Goal: Task Accomplishment & Management: Manage account settings

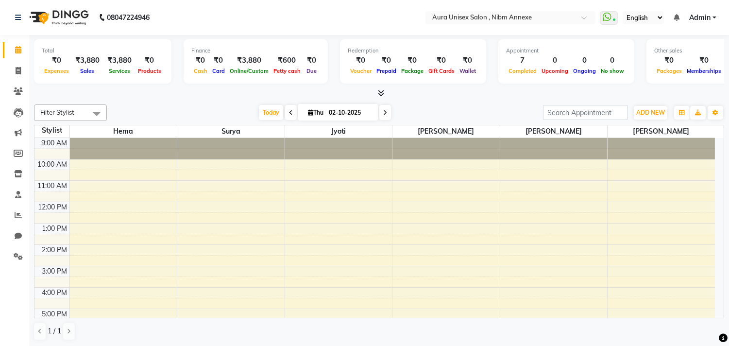
click at [377, 93] on span at bounding box center [379, 93] width 10 height 10
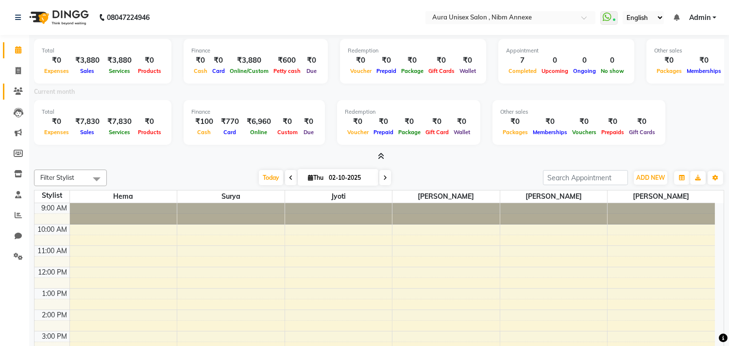
click at [6, 86] on link "Clients" at bounding box center [14, 92] width 23 height 16
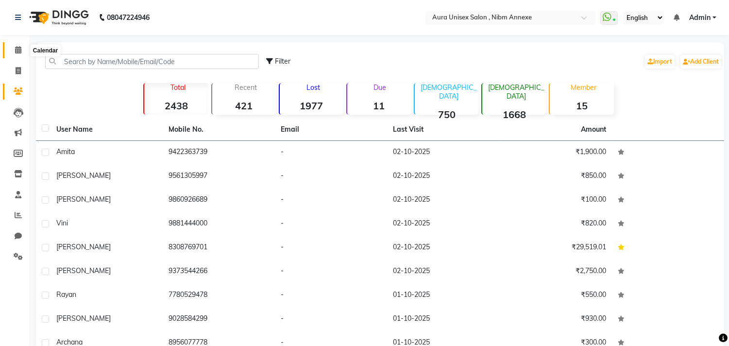
click at [25, 51] on span at bounding box center [18, 50] width 17 height 11
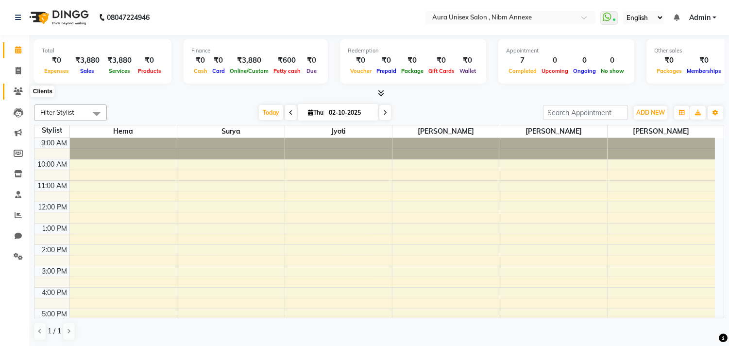
click at [20, 88] on icon at bounding box center [18, 90] width 9 height 7
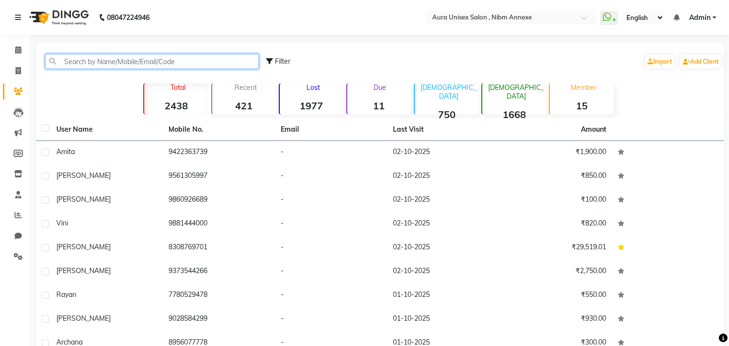
click at [93, 62] on input "text" at bounding box center [152, 61] width 214 height 15
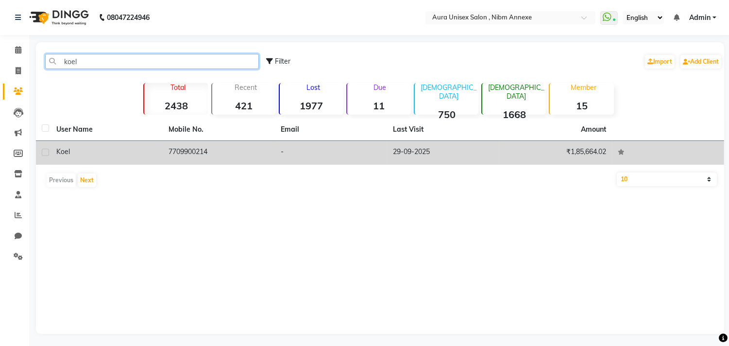
type input "koel"
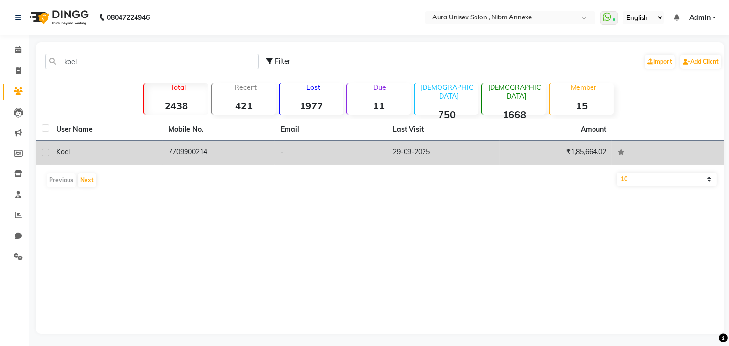
click at [520, 149] on td "₹1,85,664.02" at bounding box center [556, 153] width 112 height 24
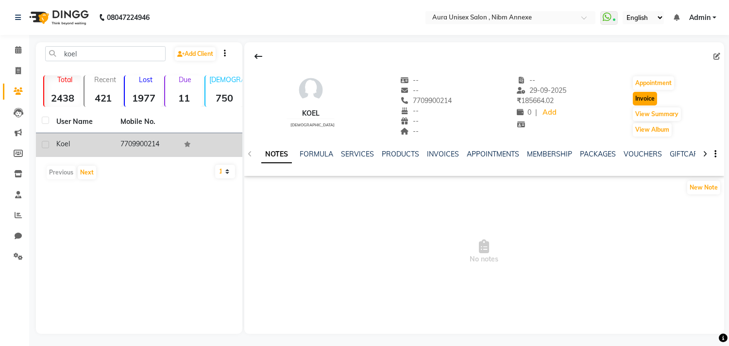
click at [649, 103] on button "Invoice" at bounding box center [645, 99] width 24 height 14
select select "service"
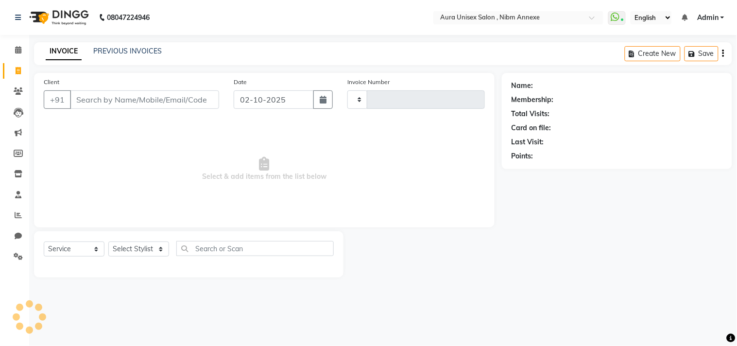
type input "1548"
select select "823"
click at [121, 246] on select "Select Stylist" at bounding box center [138, 249] width 61 height 15
type input "7709900214"
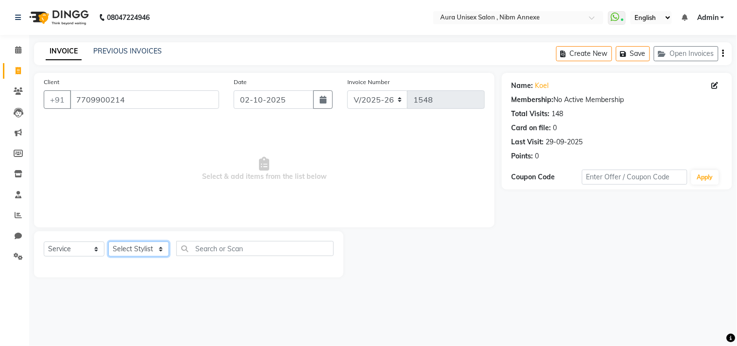
select select "83187"
click at [108, 242] on select "Select Stylist Bhanu Hema [PERSON_NAME] Jyoti [PERSON_NAME] [PERSON_NAME]" at bounding box center [138, 249] width 61 height 15
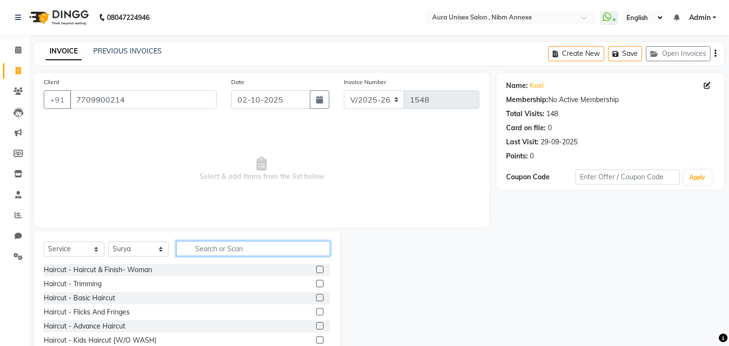
click at [215, 250] on input "text" at bounding box center [253, 248] width 154 height 15
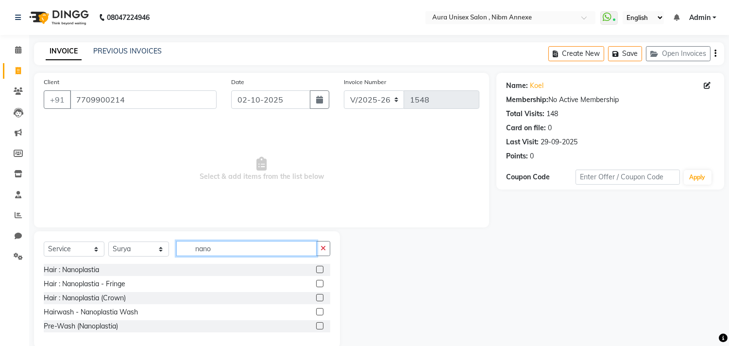
type input "nano"
click at [320, 309] on label at bounding box center [319, 311] width 7 height 7
click at [320, 309] on input "checkbox" at bounding box center [319, 312] width 6 height 6
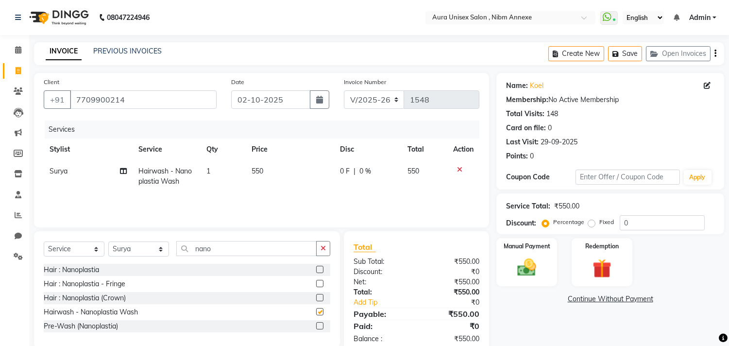
checkbox input "false"
click at [242, 239] on div "Select Service Product Membership Package Voucher Prepaid Gift Card Select Styl…" at bounding box center [187, 289] width 306 height 117
click at [235, 242] on input "nano" at bounding box center [246, 248] width 140 height 15
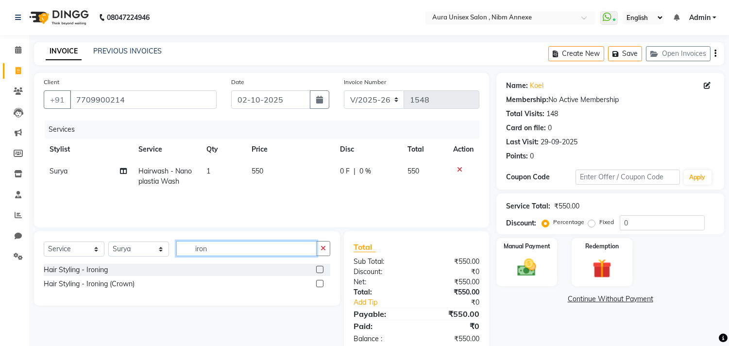
type input "iron"
click at [318, 272] on label at bounding box center [319, 269] width 7 height 7
click at [318, 272] on input "checkbox" at bounding box center [319, 270] width 6 height 6
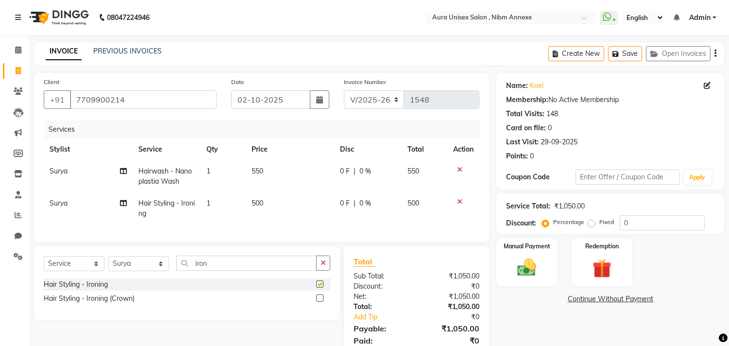
checkbox input "false"
click at [251, 196] on td "500" at bounding box center [290, 208] width 88 height 32
select select "83187"
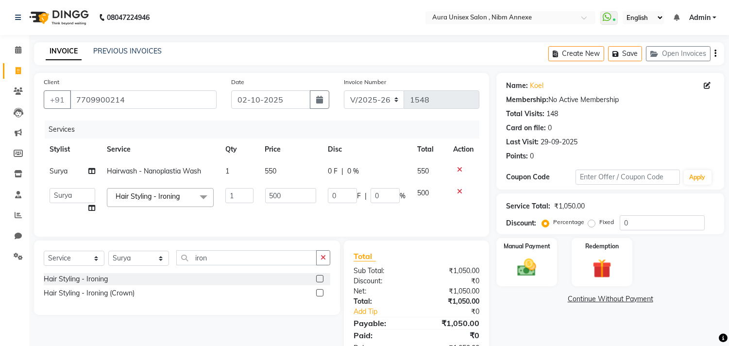
click at [290, 204] on td "500" at bounding box center [291, 200] width 63 height 37
click at [277, 196] on input "500" at bounding box center [290, 195] width 51 height 15
type input "750"
click at [352, 154] on th "Disc" at bounding box center [366, 150] width 89 height 22
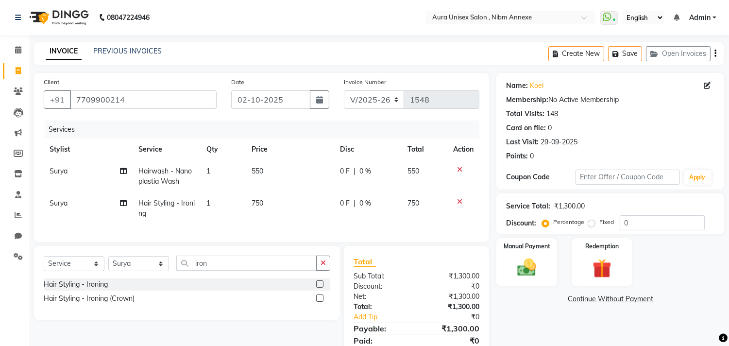
click at [341, 173] on span "0 F" at bounding box center [345, 171] width 10 height 10
select select "83187"
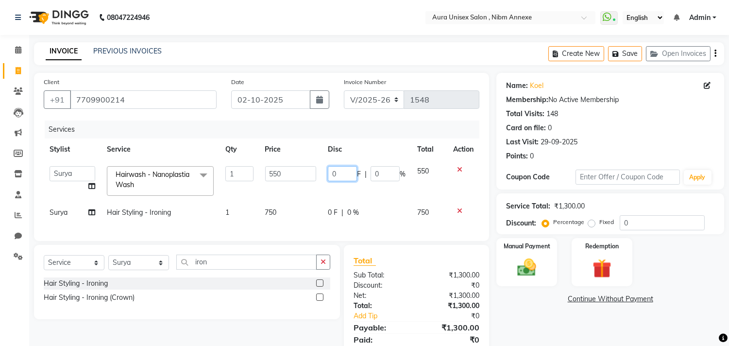
click at [341, 173] on input "0" at bounding box center [342, 173] width 29 height 15
type input "0100"
click at [547, 322] on div "Name: Koel Membership: No Active Membership Total Visits: 148 Card on file: 0 L…" at bounding box center [614, 220] width 235 height 294
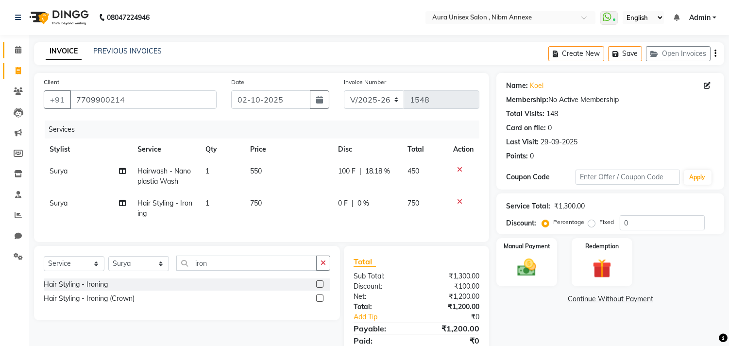
click at [15, 57] on link "Calendar" at bounding box center [14, 50] width 23 height 16
click at [506, 254] on div "Manual Payment" at bounding box center [527, 262] width 63 height 50
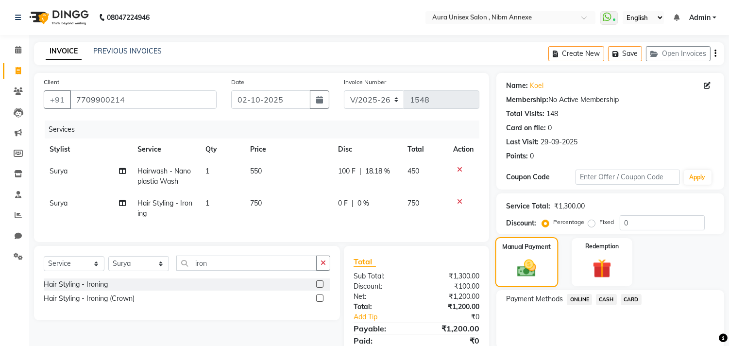
click at [519, 275] on img at bounding box center [527, 269] width 31 height 22
click at [599, 302] on span "CASH" at bounding box center [606, 299] width 21 height 11
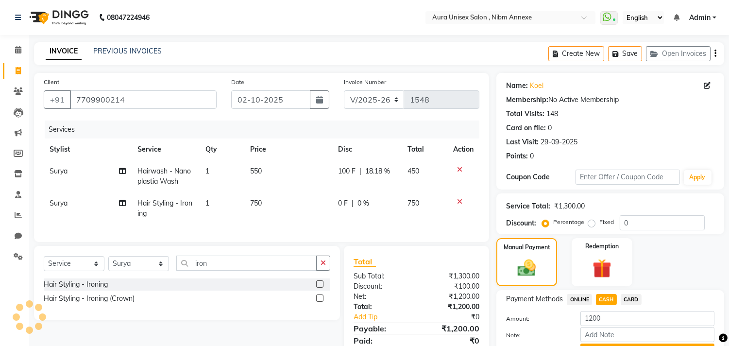
scroll to position [51, 0]
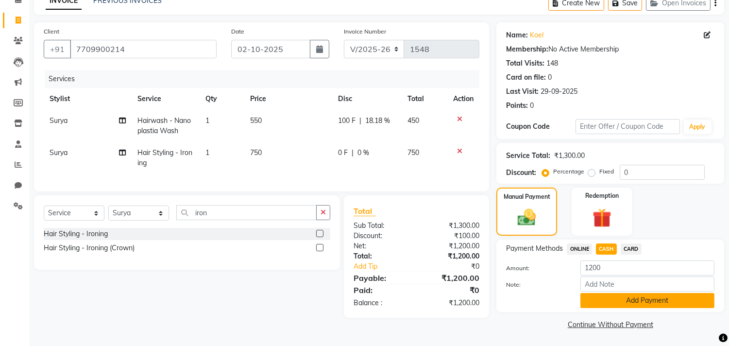
click at [601, 300] on button "Add Payment" at bounding box center [648, 300] width 134 height 15
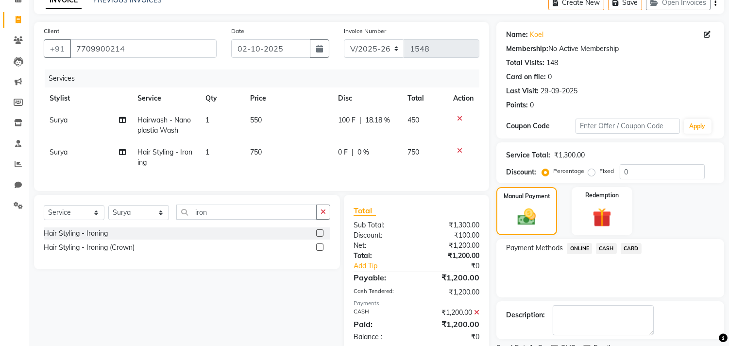
scroll to position [91, 0]
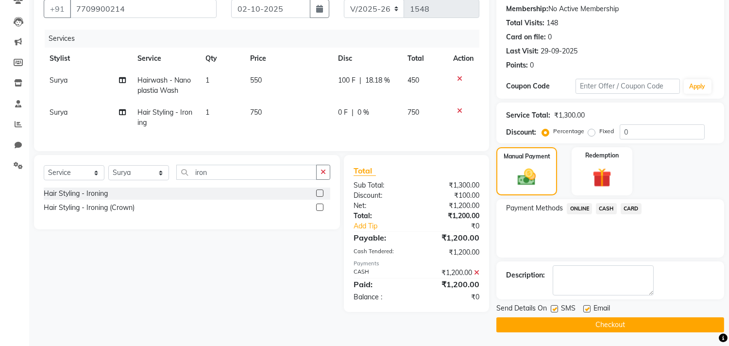
click at [590, 307] on label at bounding box center [587, 308] width 7 height 7
click at [590, 307] on input "checkbox" at bounding box center [587, 309] width 6 height 6
checkbox input "false"
click at [555, 309] on label at bounding box center [554, 308] width 7 height 7
click at [555, 309] on input "checkbox" at bounding box center [554, 309] width 6 height 6
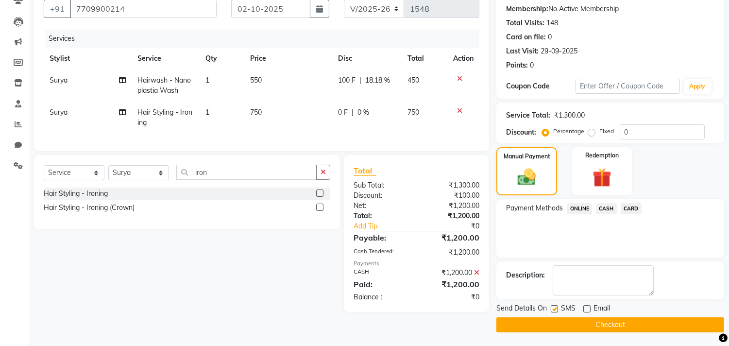
checkbox input "false"
click at [560, 327] on button "Checkout" at bounding box center [611, 324] width 228 height 15
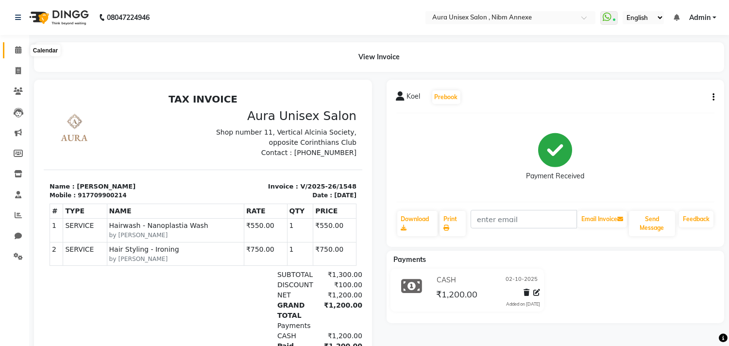
click at [23, 47] on span at bounding box center [18, 50] width 17 height 11
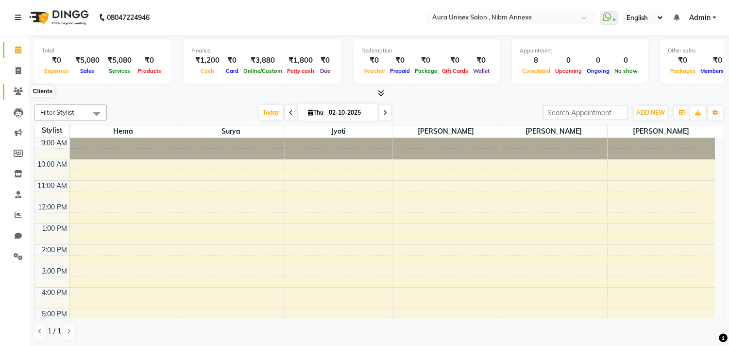
click at [15, 89] on icon at bounding box center [18, 90] width 9 height 7
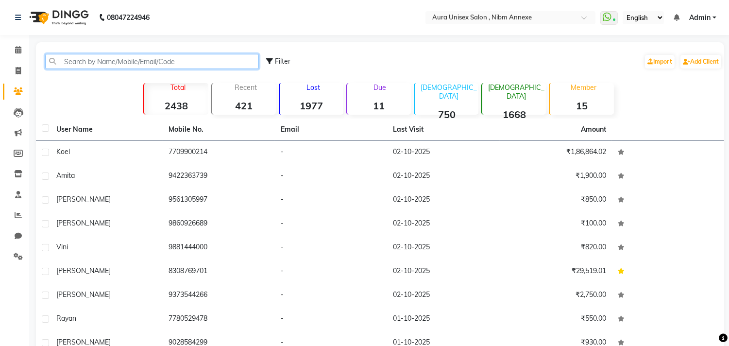
click at [101, 55] on input "text" at bounding box center [152, 61] width 214 height 15
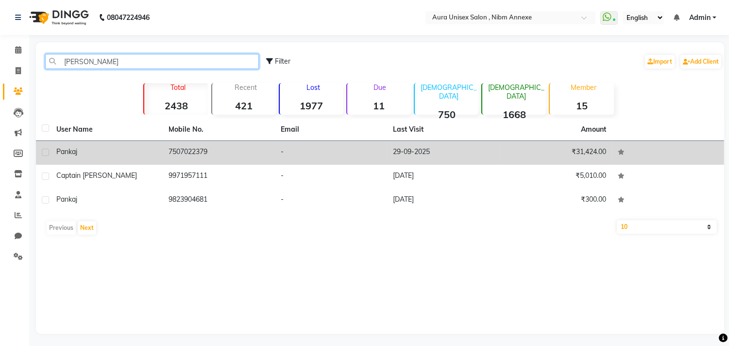
type input "[PERSON_NAME]"
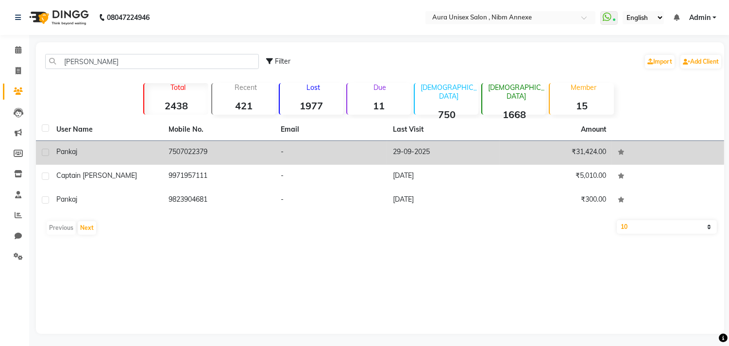
click at [172, 163] on td "7507022379" at bounding box center [219, 153] width 112 height 24
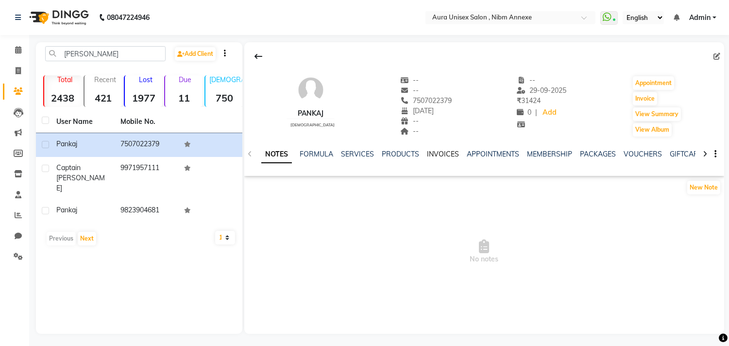
click at [434, 151] on link "INVOICES" at bounding box center [443, 154] width 32 height 9
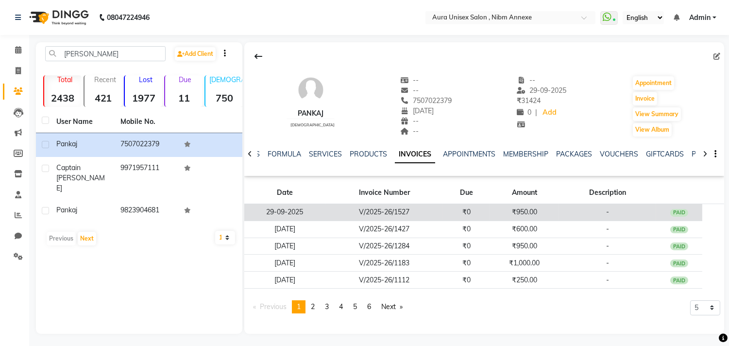
click at [429, 210] on td "V/2025-26/1527" at bounding box center [385, 212] width 118 height 17
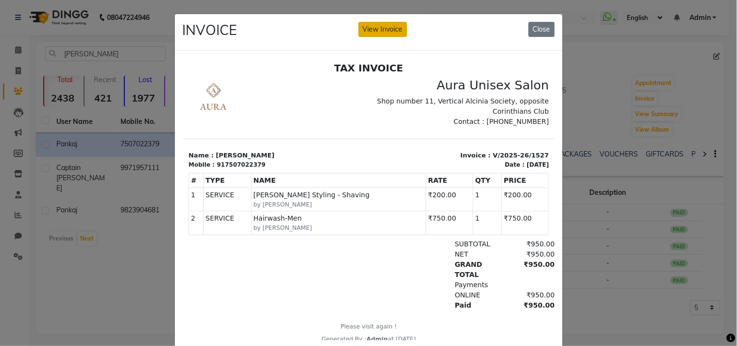
click at [361, 33] on button "View Invoice" at bounding box center [383, 29] width 49 height 15
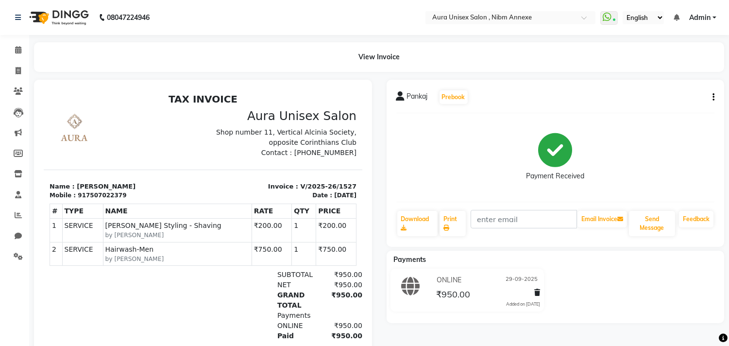
click at [713, 97] on icon "button" at bounding box center [714, 97] width 2 height 0
click at [655, 112] on div "Edit Invoice" at bounding box center [665, 110] width 67 height 12
select select "service"
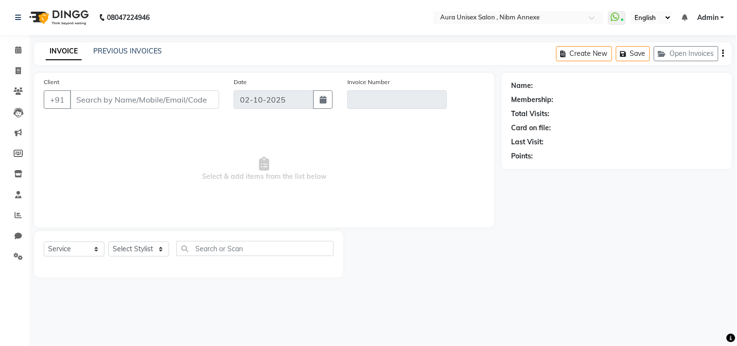
type input "7507022379"
type input "V/2025-26/1527"
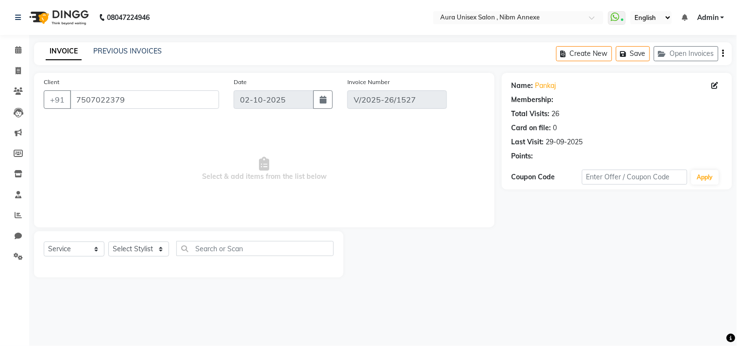
type input "29-09-2025"
select select "select"
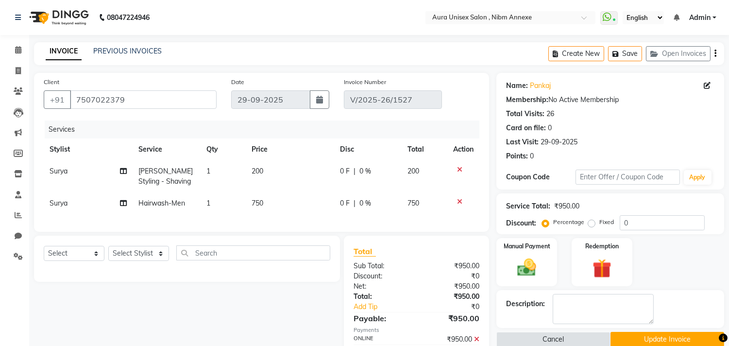
click at [246, 205] on td "750" at bounding box center [290, 203] width 88 height 22
select select "83187"
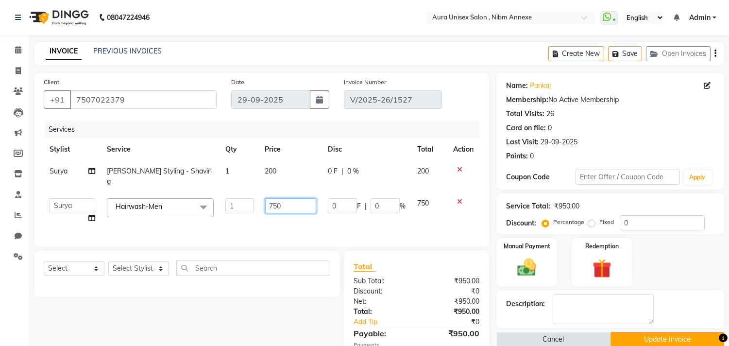
click at [272, 198] on input "750" at bounding box center [290, 205] width 51 height 15
type input "250"
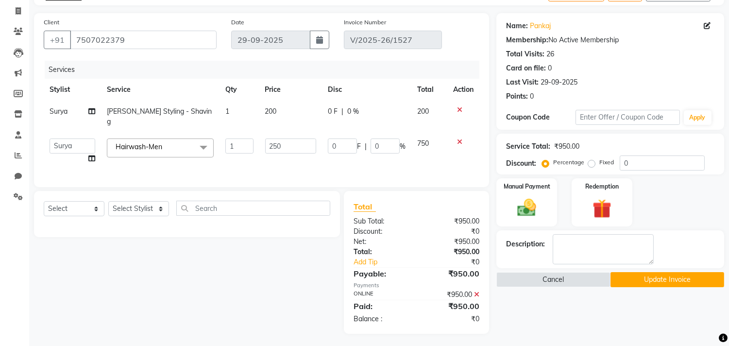
click at [598, 297] on div "Name: Pankaj Membership: No Active Membership Total Visits: 26 Card on file: 0 …" at bounding box center [614, 173] width 235 height 321
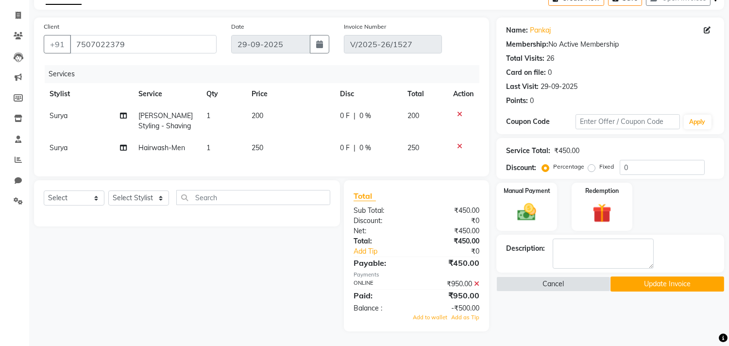
click at [473, 289] on div "₹950.00" at bounding box center [452, 284] width 70 height 10
click at [475, 287] on icon at bounding box center [476, 283] width 5 height 7
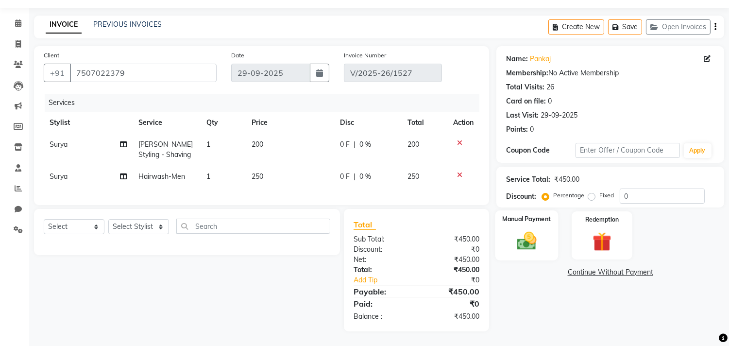
click at [523, 232] on img at bounding box center [527, 241] width 32 height 23
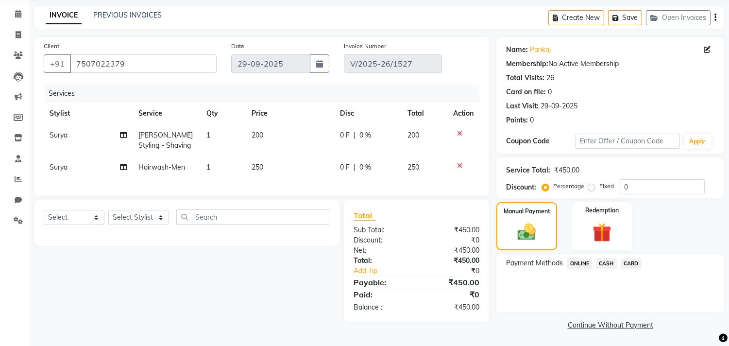
click at [582, 260] on span "ONLINE" at bounding box center [579, 263] width 25 height 11
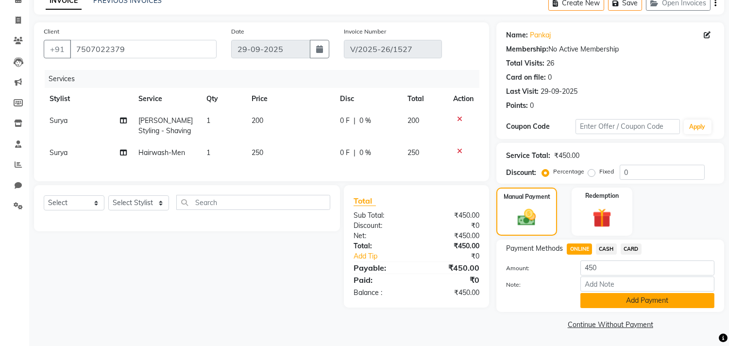
click at [620, 300] on button "Add Payment" at bounding box center [648, 300] width 134 height 15
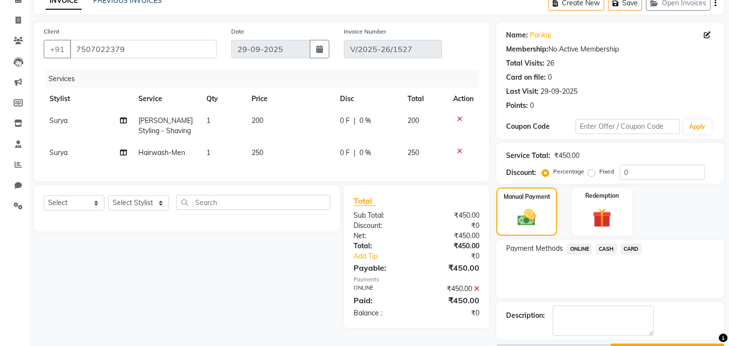
scroll to position [77, 0]
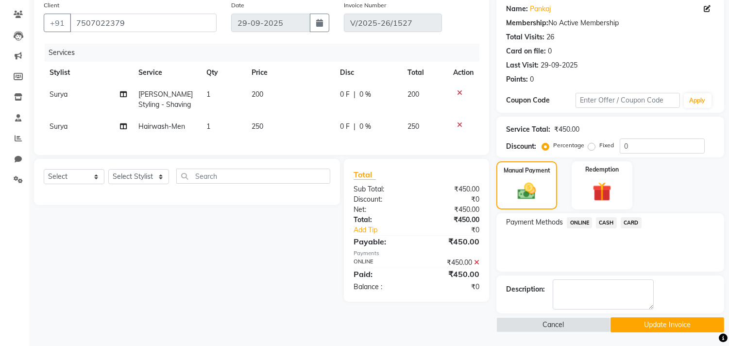
click at [618, 320] on button "Update Invoice" at bounding box center [668, 324] width 114 height 15
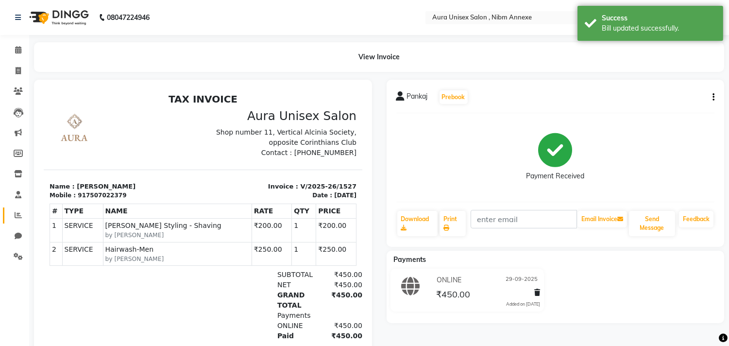
click at [20, 222] on link "Reports" at bounding box center [14, 216] width 23 height 16
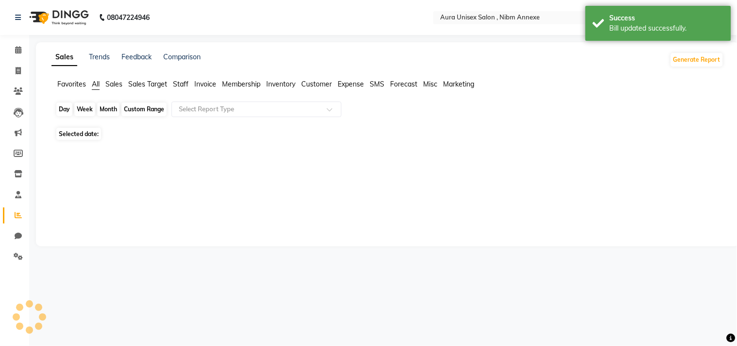
click at [63, 115] on div "Day" at bounding box center [64, 110] width 16 height 14
select select "10"
select select "2025"
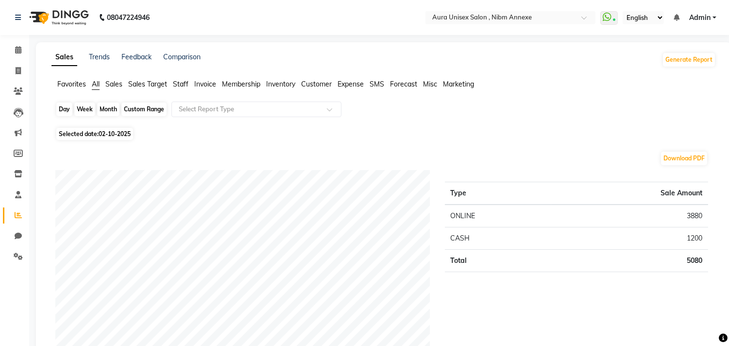
click at [64, 104] on div "Day" at bounding box center [64, 110] width 16 height 14
select select "10"
select select "2025"
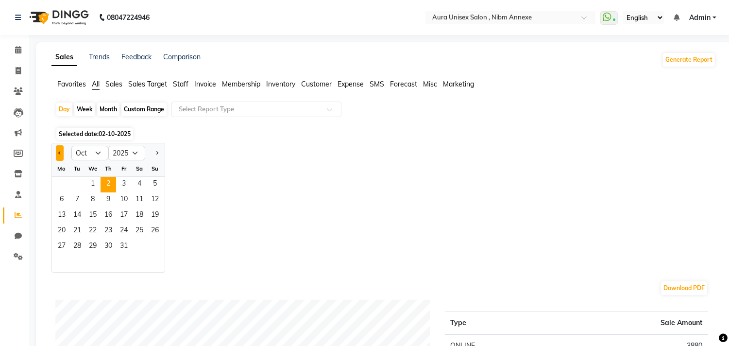
click at [60, 152] on span "Previous month" at bounding box center [59, 152] width 3 height 3
select select "9"
click at [68, 246] on span "29" at bounding box center [62, 247] width 16 height 16
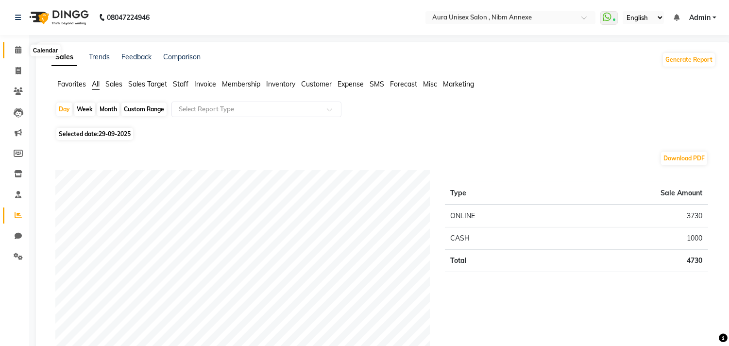
click at [13, 54] on span at bounding box center [18, 50] width 17 height 11
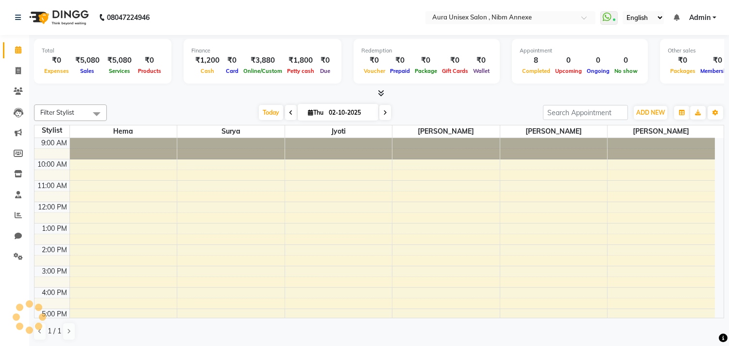
click at [710, 21] on span "Admin" at bounding box center [700, 18] width 21 height 10
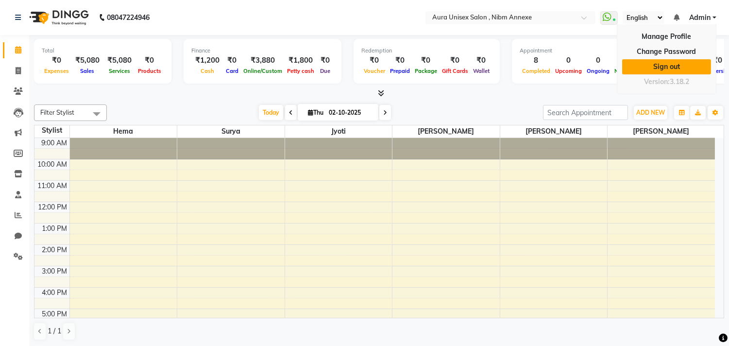
click at [685, 67] on link "Sign out" at bounding box center [667, 66] width 89 height 15
